Goal: Submit feedback/report problem

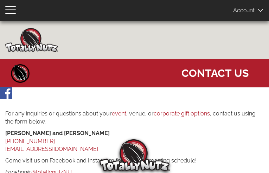
type input "yKiNGNJIHI"
type input "uvaxonek266@gmail.com"
type input "5724381901"
